Goal: Transaction & Acquisition: Purchase product/service

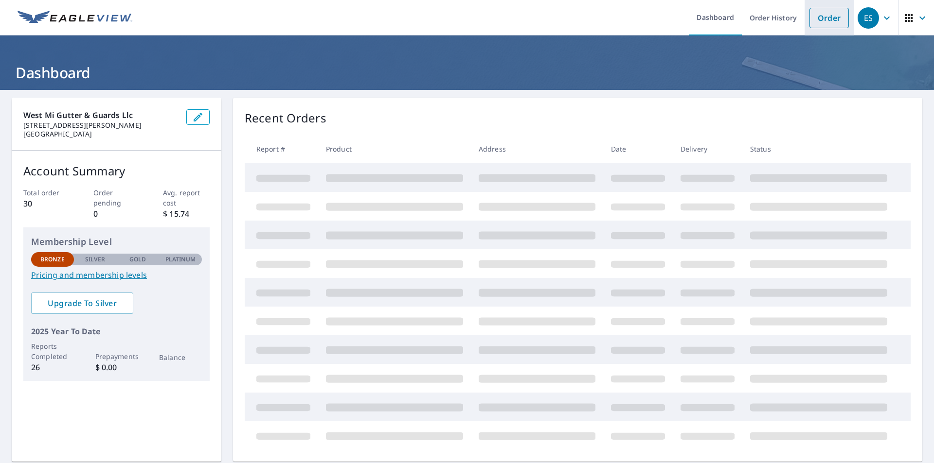
click at [818, 27] on link "Order" at bounding box center [828, 18] width 39 height 20
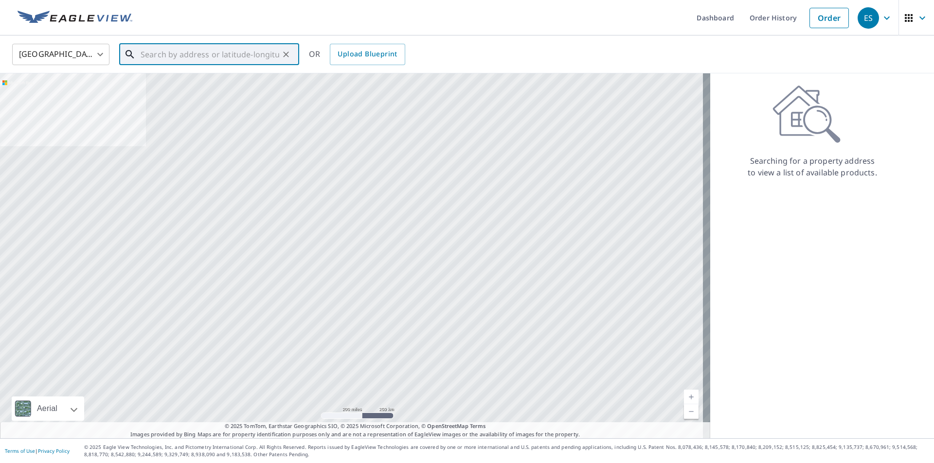
paste input "12575 Winter Pines"
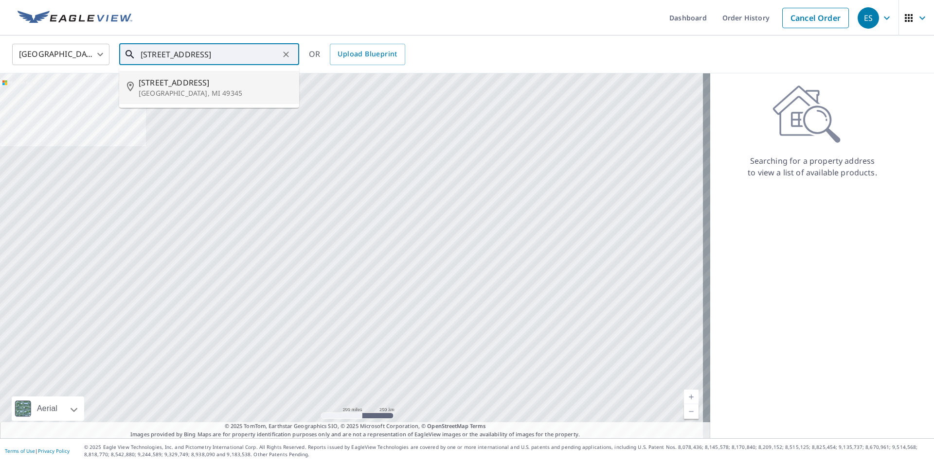
type input "[STREET_ADDRESS]"
click at [906, 16] on icon "button" at bounding box center [909, 18] width 12 height 12
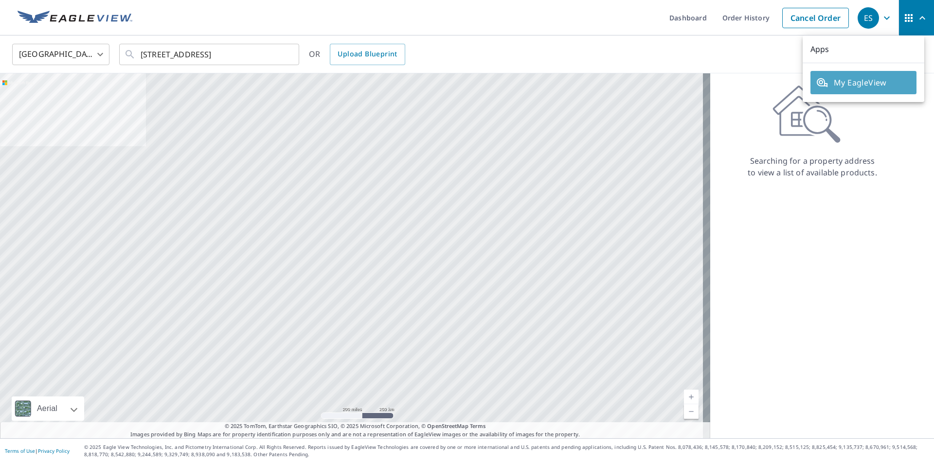
click at [883, 81] on span "My EagleView" at bounding box center [863, 83] width 94 height 12
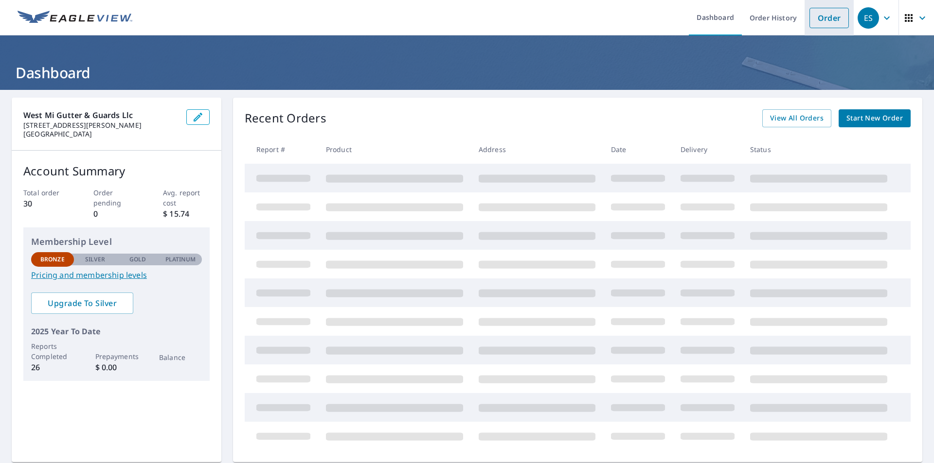
click at [829, 18] on link "Order" at bounding box center [828, 18] width 39 height 20
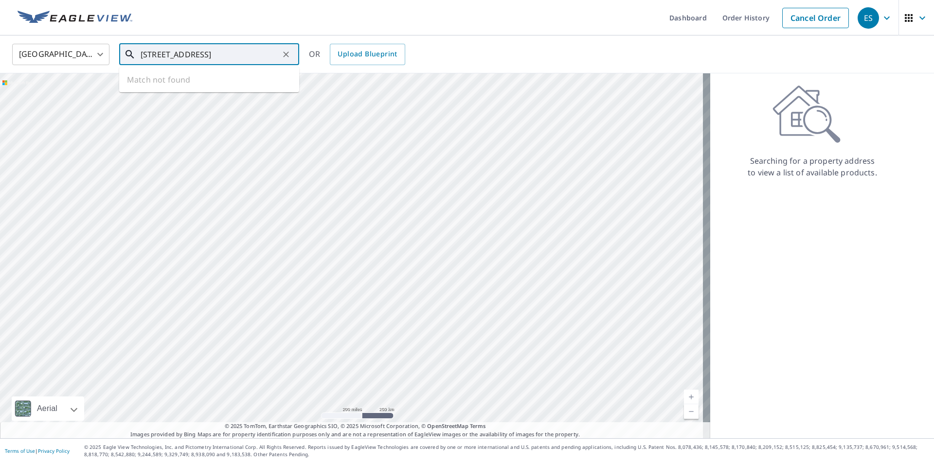
drag, startPoint x: 265, startPoint y: 57, endPoint x: 7, endPoint y: 25, distance: 259.7
click at [6, 26] on div "Dashboard Order History Cancel Order ES [GEOGRAPHIC_DATA] [GEOGRAPHIC_DATA] ​ 1…" at bounding box center [467, 231] width 934 height 463
type input "12575 winter pines dr"
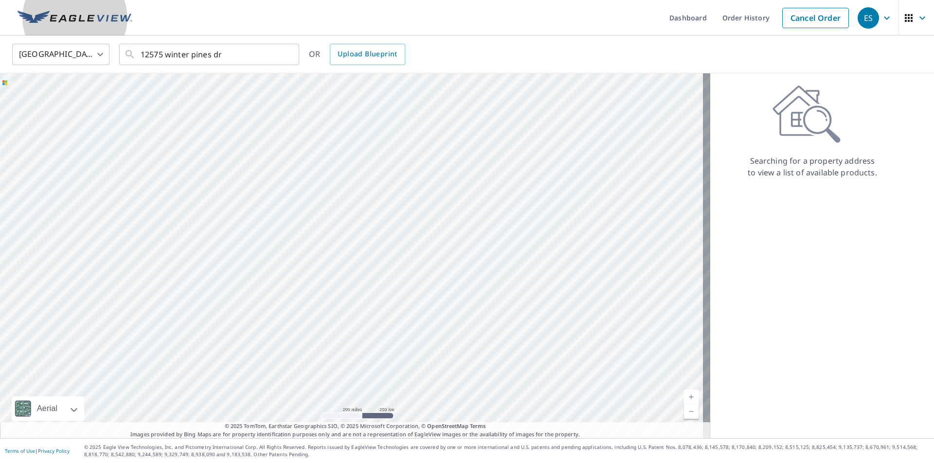
click at [108, 21] on img at bounding box center [75, 18] width 115 height 15
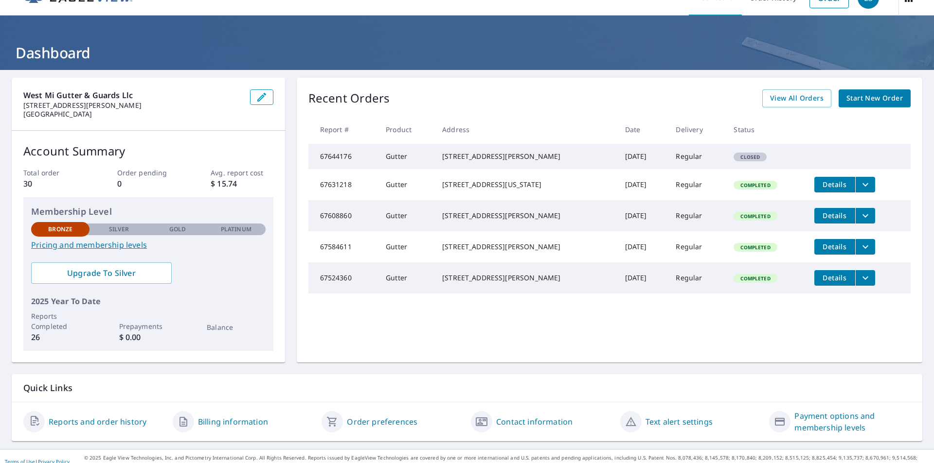
scroll to position [31, 0]
